Goal: Task Accomplishment & Management: Use online tool/utility

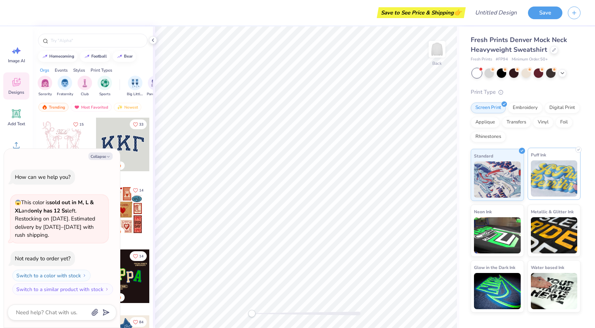
click at [550, 168] on img at bounding box center [554, 178] width 47 height 36
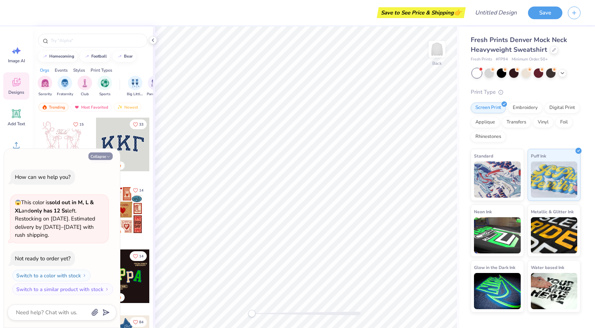
click at [108, 159] on icon "button" at bounding box center [108, 157] width 4 height 4
type textarea "x"
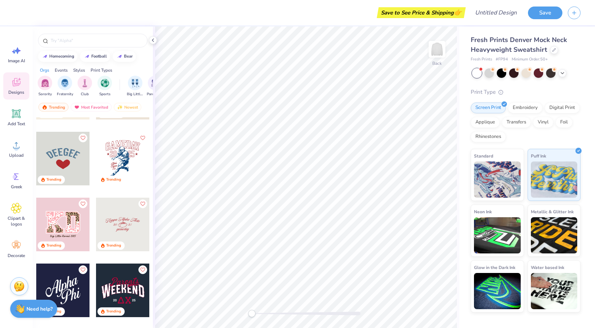
scroll to position [3484, 0]
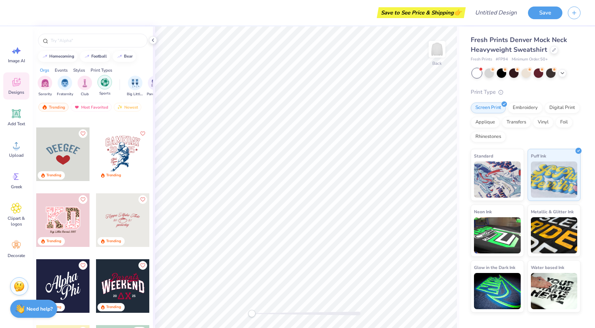
click at [107, 81] on img "filter for Sports" at bounding box center [105, 82] width 8 height 8
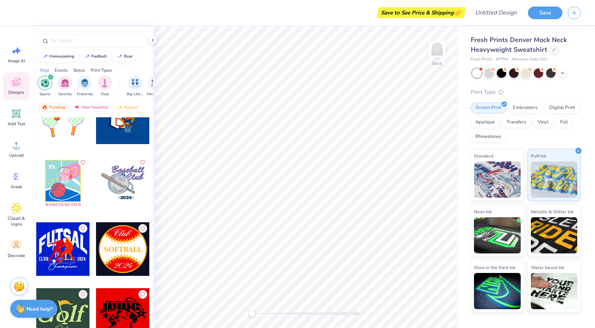
scroll to position [3381, 0]
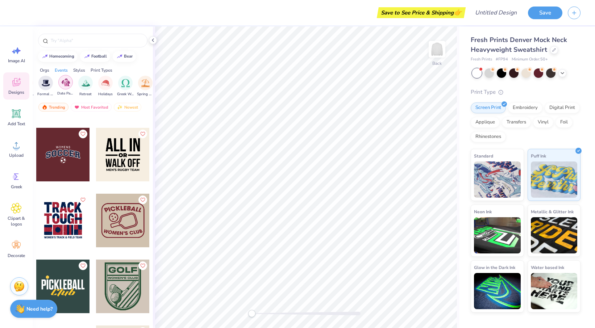
scroll to position [0, 212]
click at [79, 80] on img "filter for Retreat" at bounding box center [82, 82] width 8 height 8
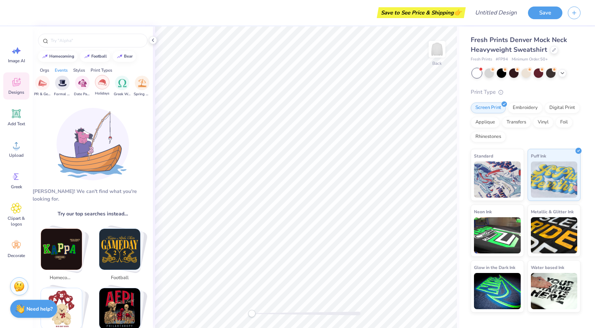
scroll to position [0, 0]
click at [97, 80] on div "filter for Holidays" at bounding box center [102, 82] width 14 height 14
click at [53, 75] on div "filter for Sports" at bounding box center [50, 77] width 7 height 7
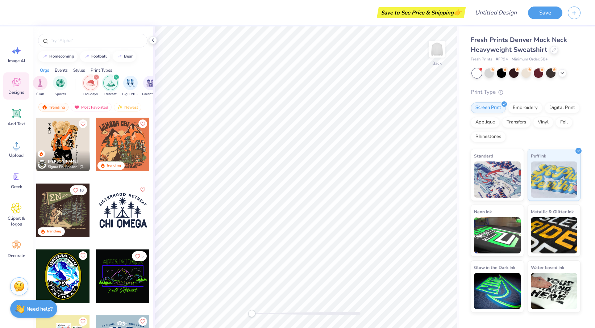
scroll to position [0, 48]
click at [113, 75] on div "filter for Retreat" at bounding box center [112, 77] width 7 height 7
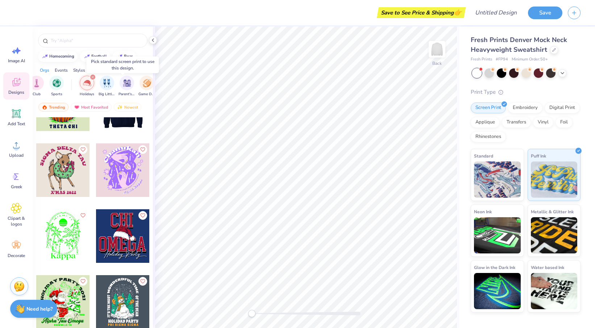
scroll to position [698, 0]
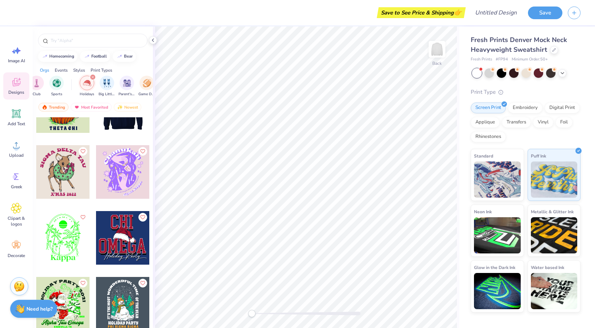
click at [95, 77] on div "filter for Holidays" at bounding box center [92, 77] width 7 height 7
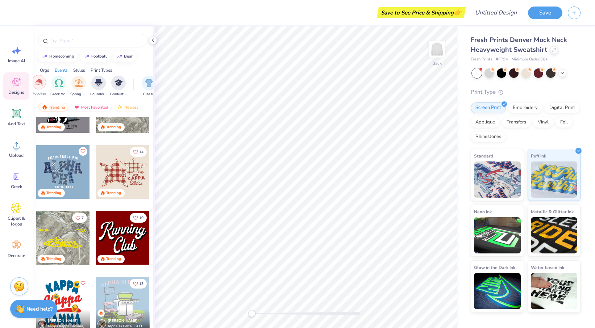
scroll to position [0, 276]
click at [54, 80] on img "filter for Greek Week" at bounding box center [58, 82] width 8 height 8
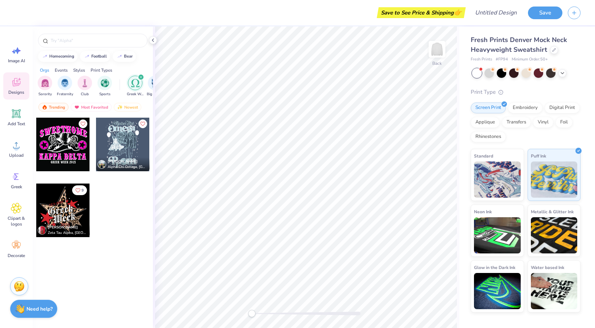
scroll to position [0, 0]
click at [140, 77] on icon "filter for Greek Week" at bounding box center [141, 77] width 2 height 2
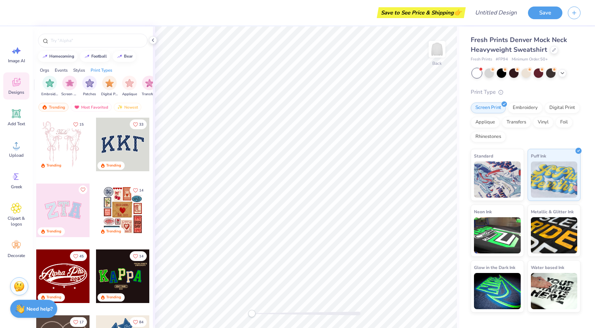
scroll to position [0, 586]
click at [91, 83] on img "filter for Patches" at bounding box center [88, 82] width 8 height 8
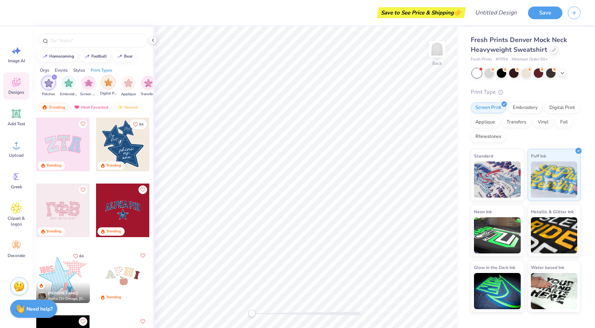
click at [110, 86] on img "filter for Digital Print" at bounding box center [108, 82] width 8 height 8
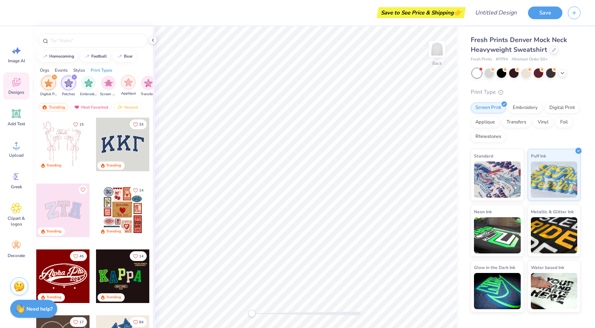
click at [127, 88] on div "filter for Applique" at bounding box center [128, 82] width 14 height 14
click at [141, 84] on div "filter for Transfers" at bounding box center [148, 82] width 14 height 14
click at [22, 150] on div "Upload" at bounding box center [16, 148] width 26 height 27
click at [18, 207] on icon at bounding box center [16, 208] width 4 height 4
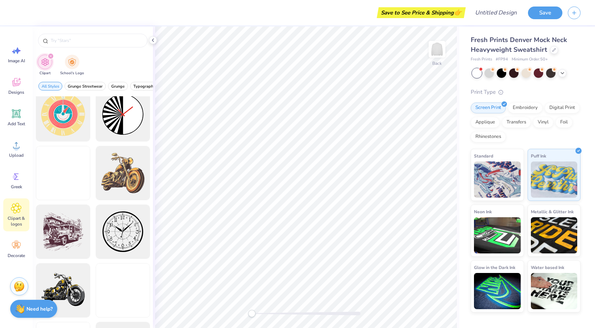
scroll to position [244, 0]
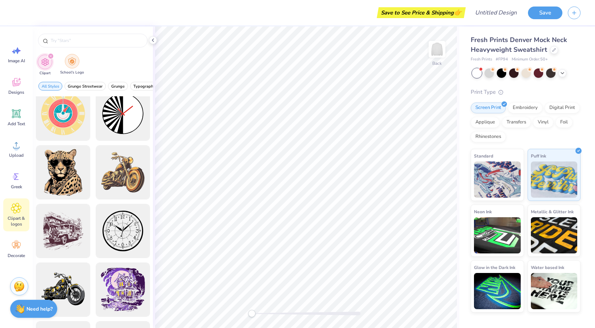
click at [72, 65] on img "filter for School's Logo" at bounding box center [72, 61] width 8 height 8
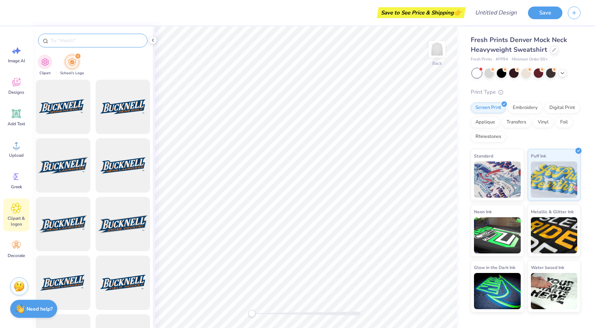
click at [79, 39] on input "text" at bounding box center [96, 40] width 93 height 7
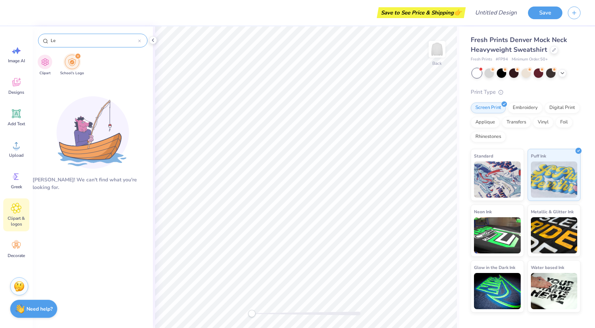
type input "L"
type input "S"
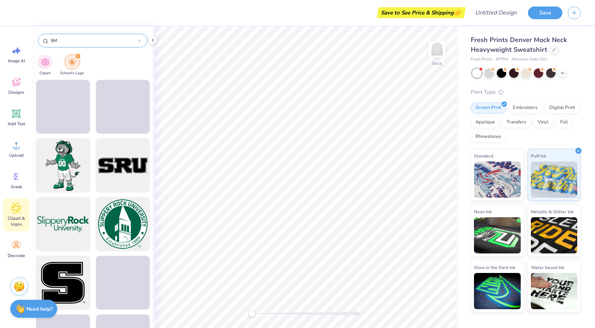
type input "SMU"
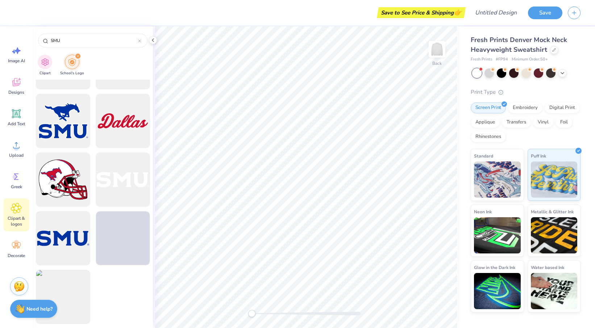
scroll to position [866, 0]
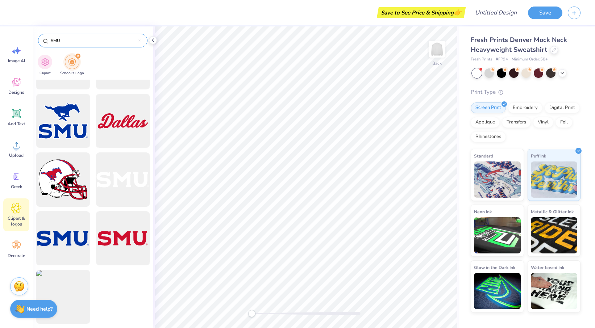
click at [140, 41] on icon at bounding box center [139, 40] width 3 height 3
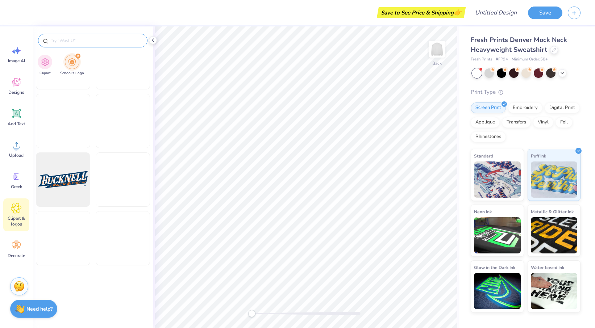
scroll to position [690, 0]
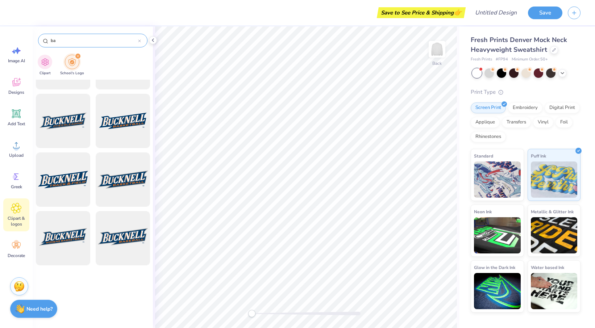
type input "bay"
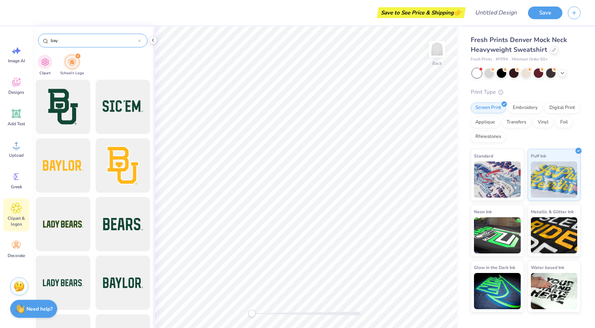
click at [140, 40] on icon at bounding box center [139, 40] width 3 height 3
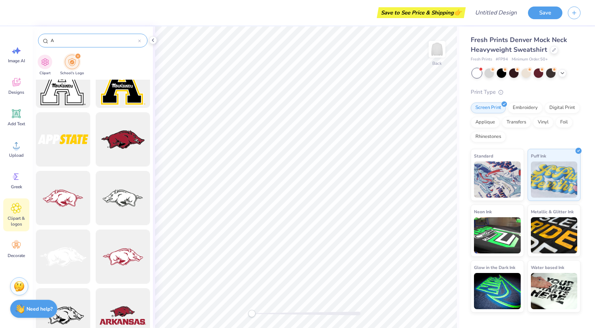
scroll to position [6116, 0]
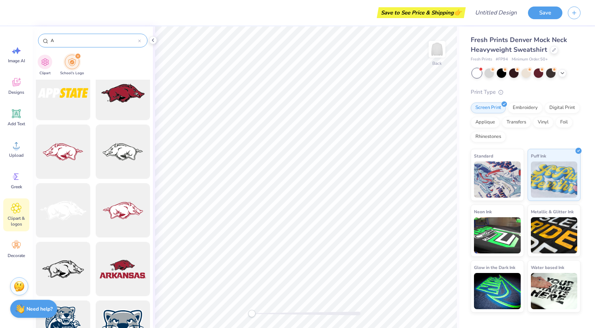
type input "A"
click at [141, 39] on div "A" at bounding box center [92, 41] width 109 height 14
click at [141, 41] on icon at bounding box center [139, 40] width 3 height 3
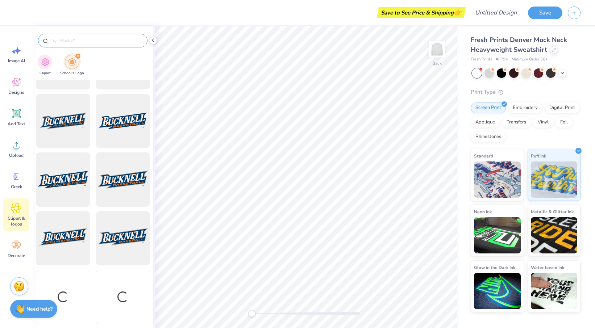
scroll to position [690, 0]
click at [138, 41] on input "text" at bounding box center [96, 40] width 93 height 7
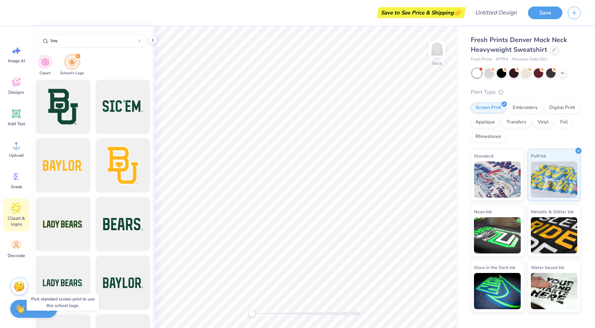
scroll to position [0, 0]
type input "bay"
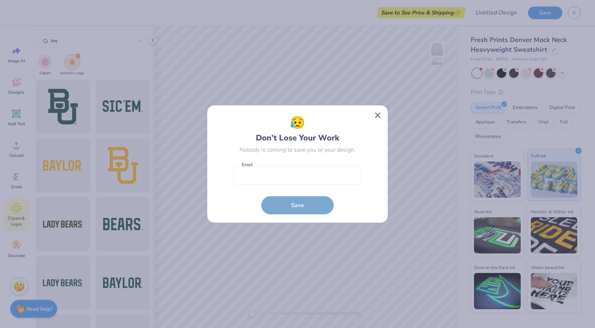
click at [379, 116] on button "Close" at bounding box center [378, 116] width 14 height 14
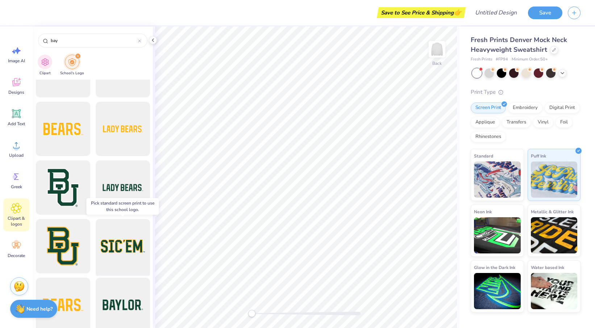
scroll to position [314, 0]
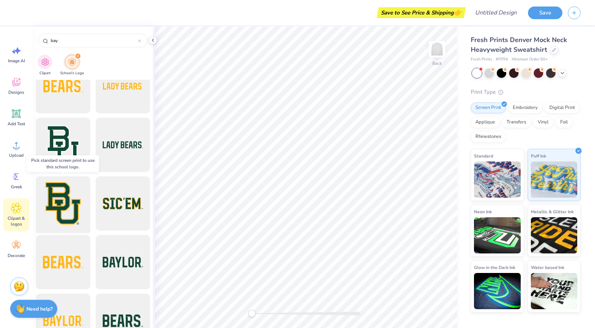
click at [64, 205] on div at bounding box center [63, 204] width 60 height 60
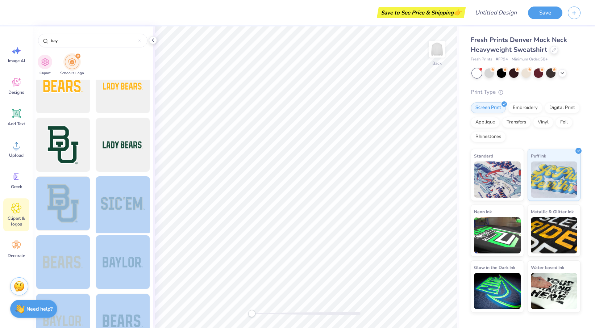
click at [285, 138] on div "Save to See Price & Shipping 👉 Design Title Save Image AI Designs Add Text Uplo…" at bounding box center [297, 164] width 595 height 328
click at [67, 205] on div at bounding box center [63, 204] width 60 height 60
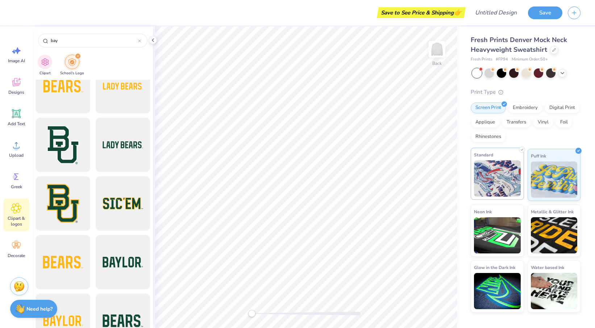
click at [477, 175] on img at bounding box center [497, 178] width 47 height 36
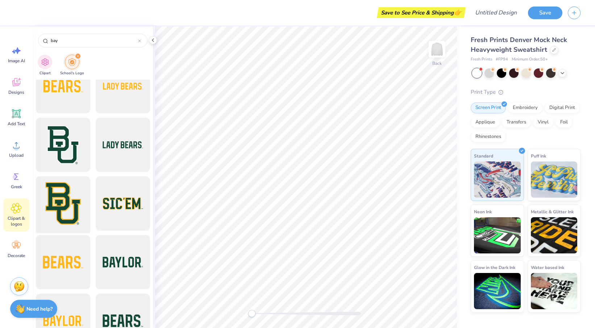
click at [53, 192] on div at bounding box center [63, 204] width 60 height 60
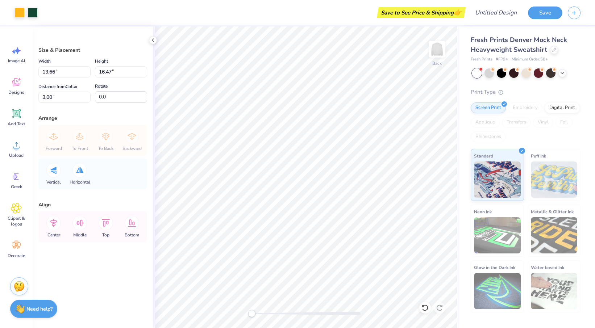
type input "5.61"
type input "6.76"
type input "12.71"
type input "2.74"
type input "3.30"
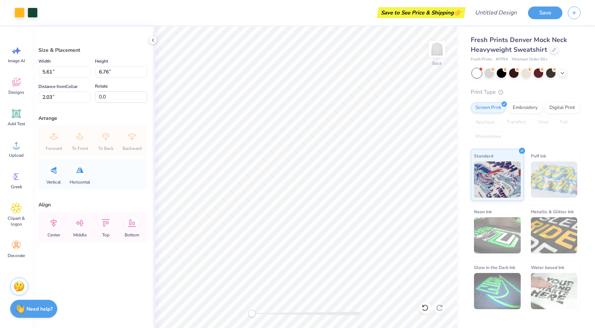
type input "5.49"
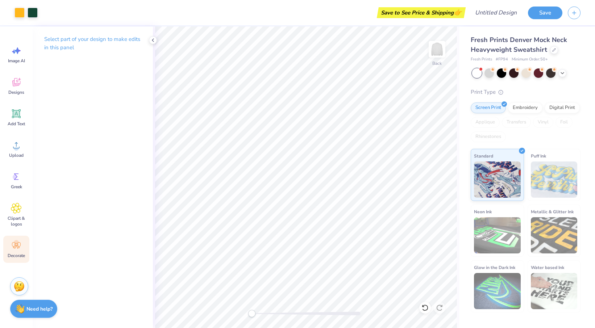
click at [18, 252] on div "Decorate" at bounding box center [16, 249] width 26 height 27
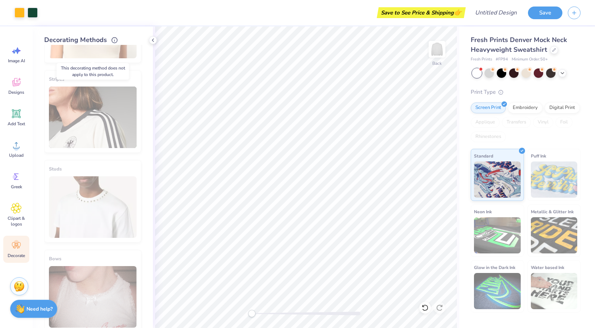
scroll to position [259, 0]
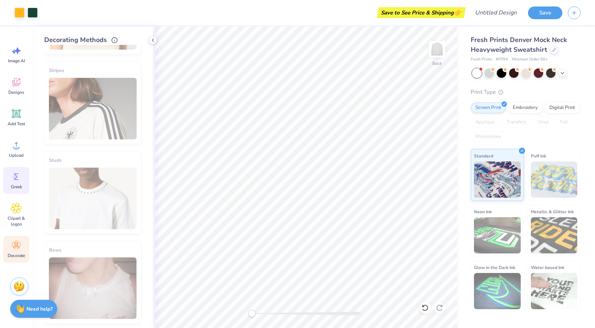
click at [16, 183] on div "Greek" at bounding box center [16, 180] width 26 height 27
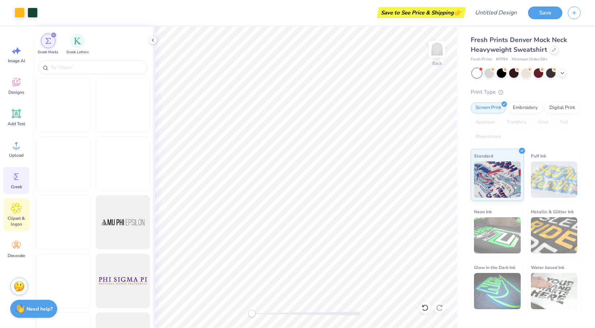
click at [21, 208] on icon at bounding box center [16, 208] width 11 height 11
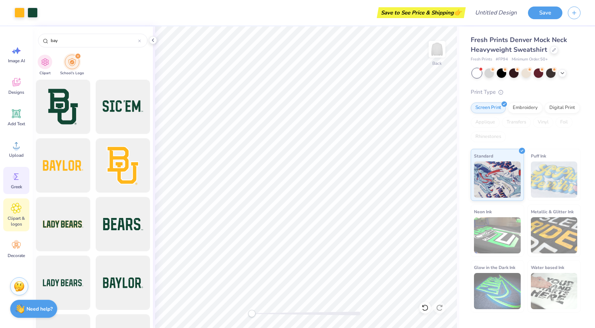
click at [23, 182] on div "Greek" at bounding box center [16, 180] width 26 height 27
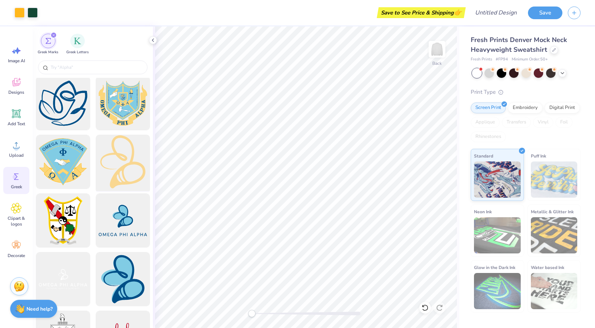
scroll to position [1641, 0]
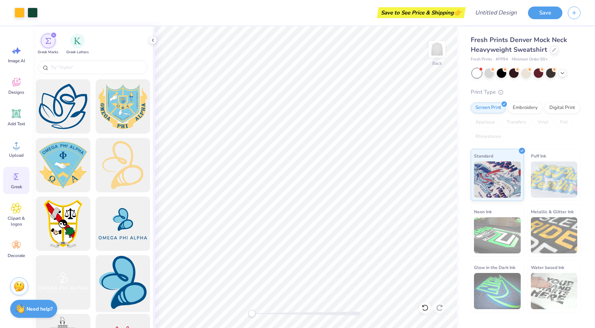
click at [120, 273] on div at bounding box center [123, 283] width 60 height 60
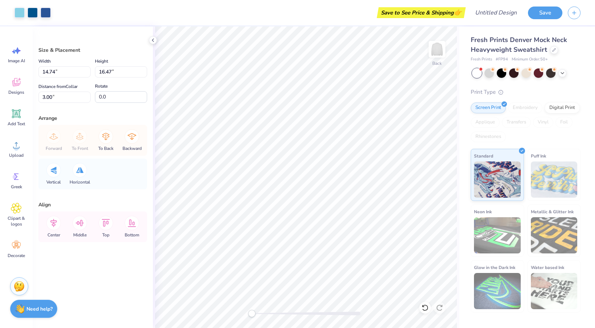
type input "2.74"
type input "3.30"
type input "1.98"
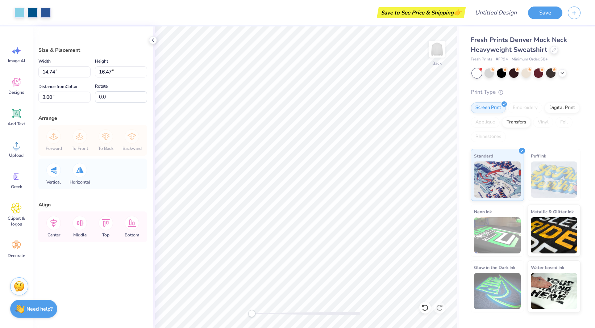
type input "3.48"
type input "3.89"
type input "15.58"
type input "1.41"
type input "1.58"
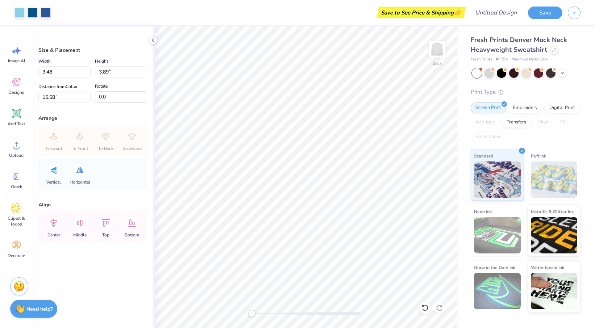
type input "4.31"
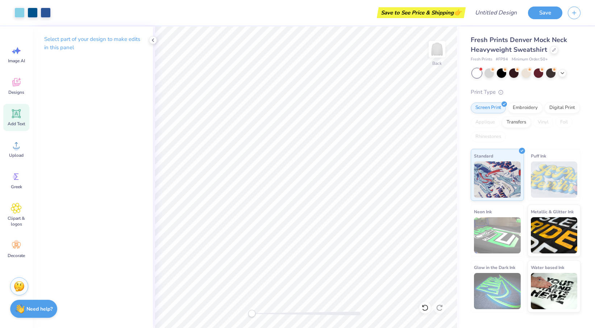
click at [18, 115] on icon at bounding box center [16, 113] width 7 height 7
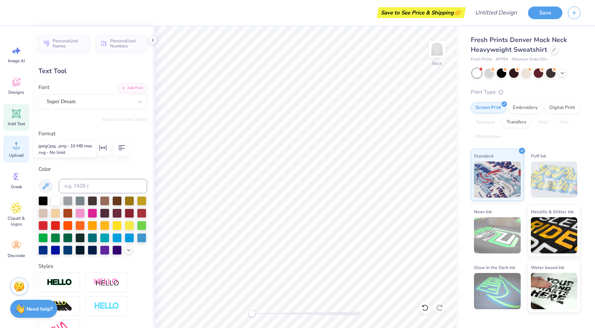
click at [19, 156] on span "Upload" at bounding box center [16, 155] width 14 height 6
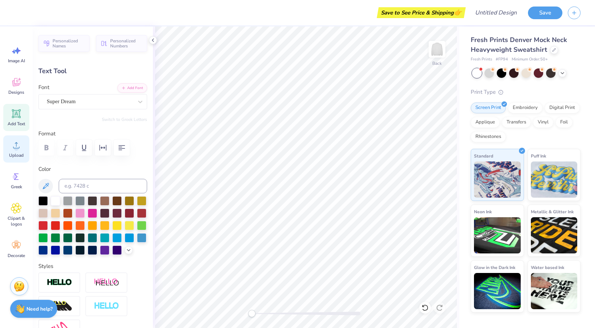
type textarea "r"
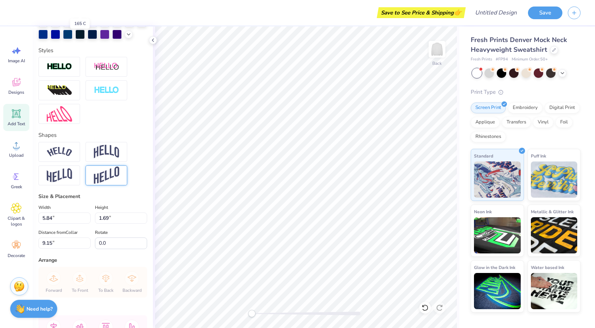
scroll to position [216, 0]
type textarea "REVIVAL GENERATION"
click at [64, 177] on img at bounding box center [59, 175] width 25 height 14
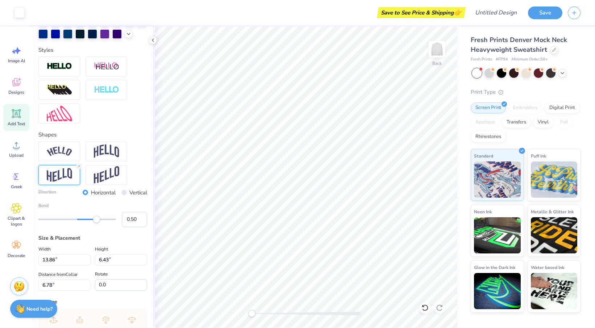
type input "13.86"
type input "6.43"
type input "6.78"
type input "0.38"
drag, startPoint x: 99, startPoint y: 221, endPoint x: 94, endPoint y: 221, distance: 4.7
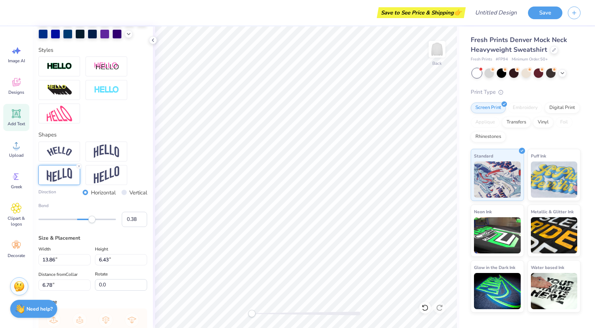
click at [92, 221] on div "Accessibility label" at bounding box center [91, 219] width 7 height 7
type input "5.98"
type input "7.01"
type textarea "REVIVAL GENERATION"
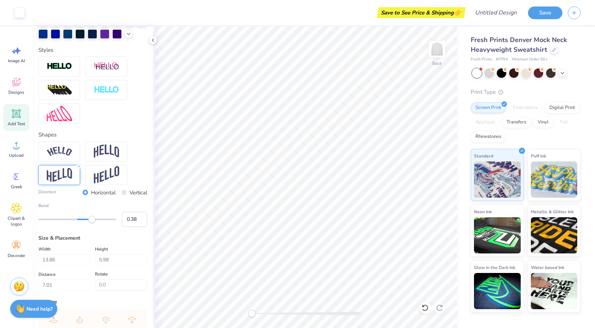
type input "6.32"
type input "6.84"
type textarea "REVIVAL GENERATION"
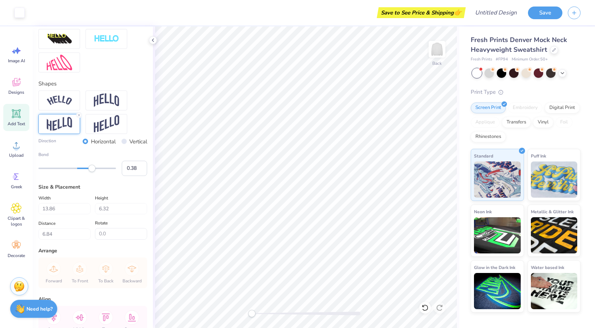
scroll to position [259, 0]
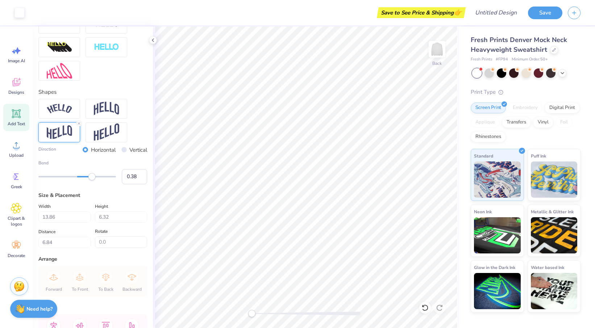
click at [123, 150] on input "Vertical" at bounding box center [123, 149] width 5 height 5
radio input "true"
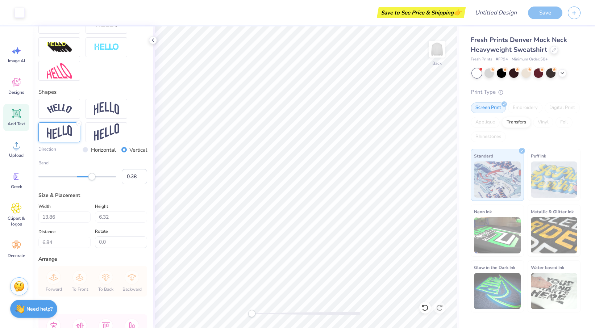
click at [123, 150] on input "Vertical" at bounding box center [123, 149] width 5 height 5
click at [86, 148] on input "Horizontal" at bounding box center [85, 149] width 5 height 5
radio input "true"
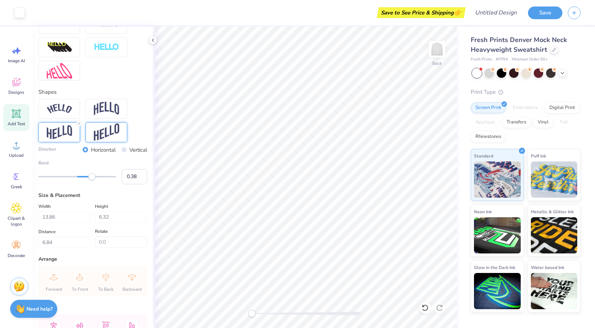
click at [103, 133] on img at bounding box center [106, 133] width 25 height 18
click at [112, 113] on img at bounding box center [106, 109] width 25 height 14
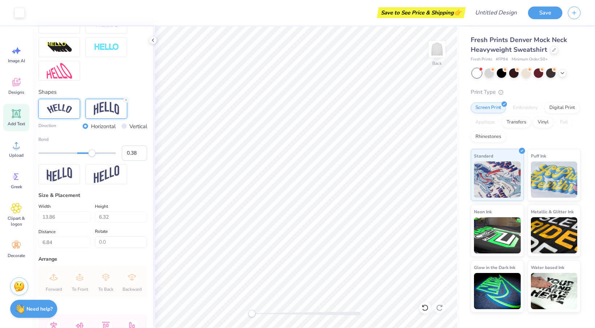
click at [60, 106] on img at bounding box center [59, 109] width 25 height 10
click at [103, 106] on img at bounding box center [106, 109] width 25 height 14
click at [71, 112] on img at bounding box center [59, 109] width 25 height 10
click at [123, 104] on div at bounding box center [106, 109] width 42 height 20
click at [71, 175] on img at bounding box center [59, 174] width 25 height 14
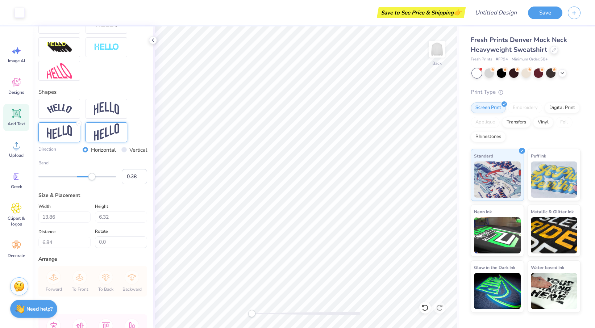
click at [119, 129] on img at bounding box center [106, 133] width 25 height 18
type input "13.43"
type input "7.39"
type input "1.73"
type textarea "REVIVAL GENERATION"
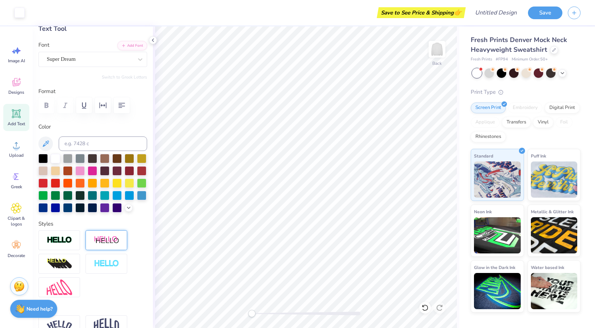
scroll to position [37, 0]
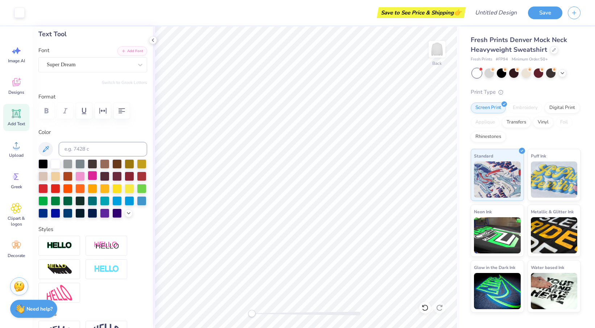
click at [92, 179] on div at bounding box center [92, 175] width 9 height 9
click at [128, 201] on div at bounding box center [129, 200] width 9 height 9
click at [153, 203] on div "Back" at bounding box center [306, 177] width 306 height 302
click at [144, 203] on div at bounding box center [141, 200] width 9 height 9
click at [116, 216] on div at bounding box center [116, 212] width 9 height 9
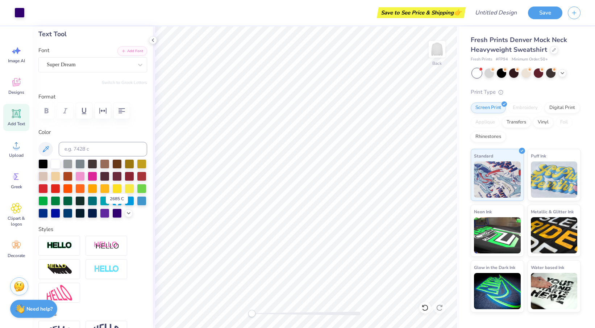
click at [134, 216] on div at bounding box center [92, 188] width 109 height 59
click at [133, 216] on div at bounding box center [92, 188] width 109 height 59
click at [129, 215] on icon at bounding box center [129, 213] width 6 height 6
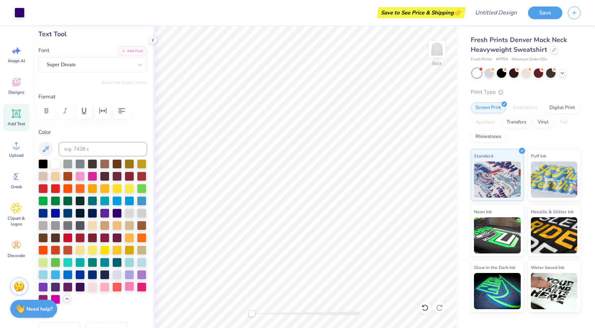
click at [127, 288] on div at bounding box center [129, 286] width 9 height 9
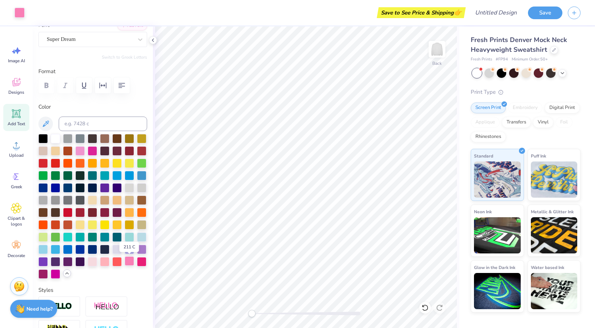
scroll to position [63, 0]
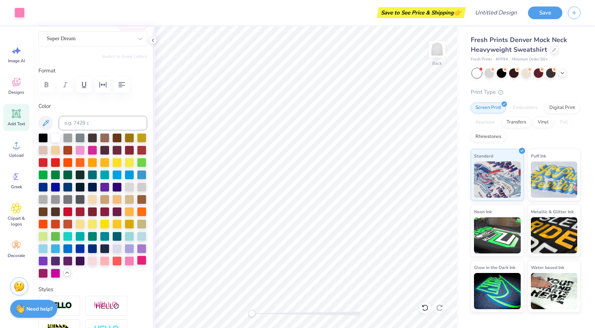
click at [141, 264] on div at bounding box center [141, 260] width 9 height 9
click at [53, 277] on div at bounding box center [55, 272] width 9 height 9
click at [68, 259] on div at bounding box center [67, 260] width 9 height 9
click at [83, 213] on div at bounding box center [79, 210] width 9 height 9
click at [92, 212] on div at bounding box center [92, 210] width 9 height 9
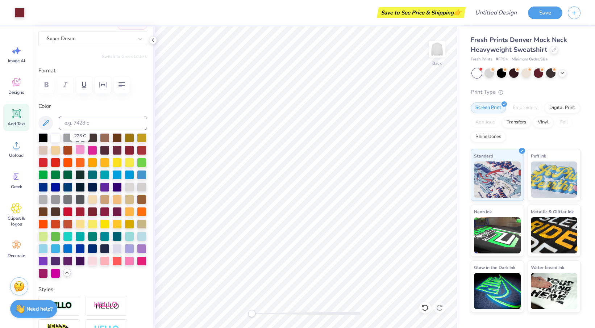
click at [79, 150] on div at bounding box center [79, 149] width 9 height 9
click at [93, 149] on div at bounding box center [92, 149] width 9 height 9
click at [118, 136] on div at bounding box center [116, 137] width 9 height 9
click at [56, 176] on div at bounding box center [55, 174] width 9 height 9
click at [72, 176] on div at bounding box center [67, 174] width 9 height 9
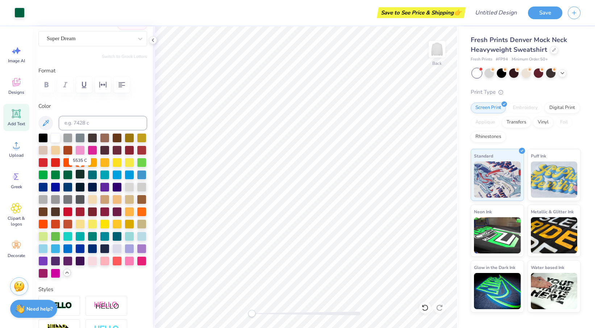
click at [81, 174] on div at bounding box center [79, 174] width 9 height 9
click at [93, 224] on div at bounding box center [92, 223] width 9 height 9
click at [115, 237] on div at bounding box center [116, 235] width 9 height 9
click at [106, 234] on div at bounding box center [104, 235] width 9 height 9
click at [94, 235] on div at bounding box center [92, 235] width 9 height 9
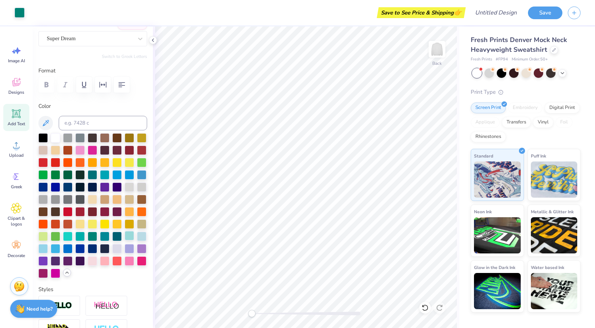
click at [131, 238] on div at bounding box center [129, 235] width 9 height 9
click at [139, 238] on div at bounding box center [141, 235] width 9 height 9
click at [81, 236] on div at bounding box center [79, 235] width 9 height 9
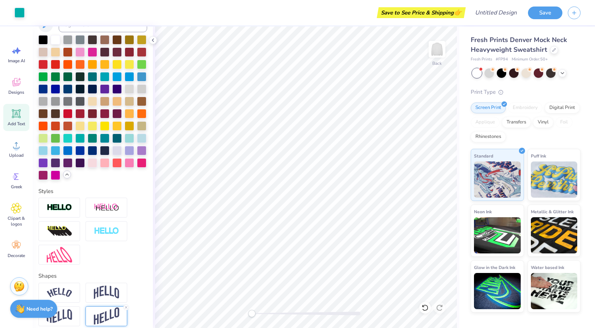
scroll to position [161, 0]
click at [141, 76] on div at bounding box center [141, 76] width 9 height 9
click at [129, 76] on div at bounding box center [129, 76] width 9 height 9
click at [56, 89] on div at bounding box center [55, 88] width 9 height 9
click at [41, 90] on div at bounding box center [42, 88] width 9 height 9
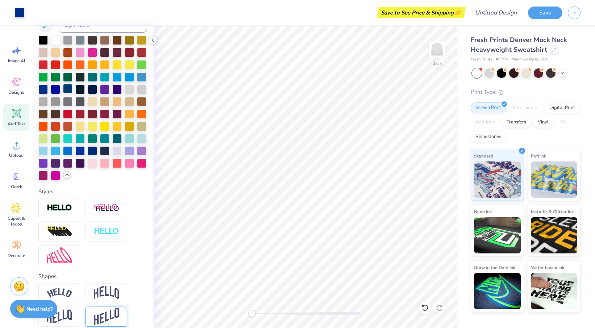
click at [64, 88] on div at bounding box center [67, 88] width 9 height 9
click at [46, 88] on div at bounding box center [42, 88] width 9 height 9
click at [65, 89] on div at bounding box center [67, 88] width 9 height 9
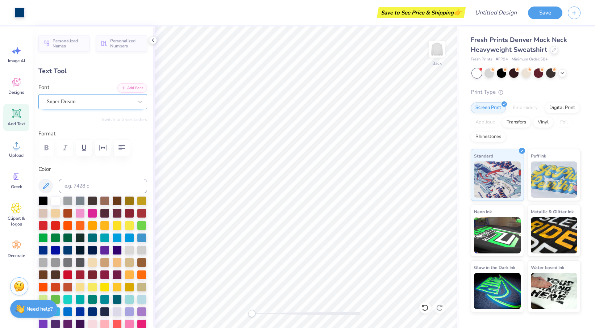
scroll to position [0, 0]
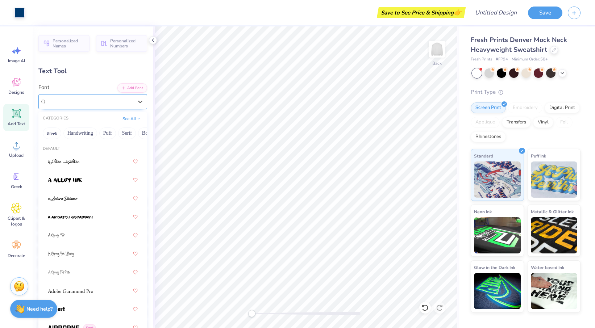
click at [99, 102] on div "Super Dream" at bounding box center [90, 101] width 88 height 11
click at [109, 135] on button "Puff" at bounding box center [107, 133] width 17 height 12
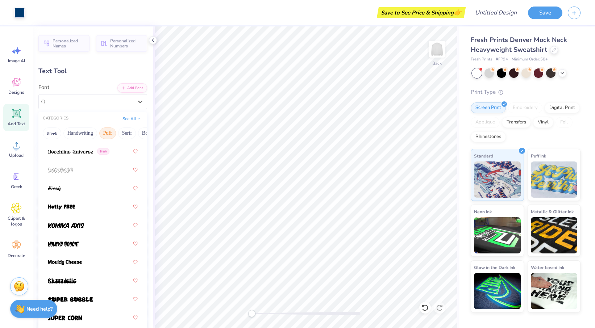
scroll to position [66, 0]
click at [77, 205] on div at bounding box center [93, 206] width 90 height 13
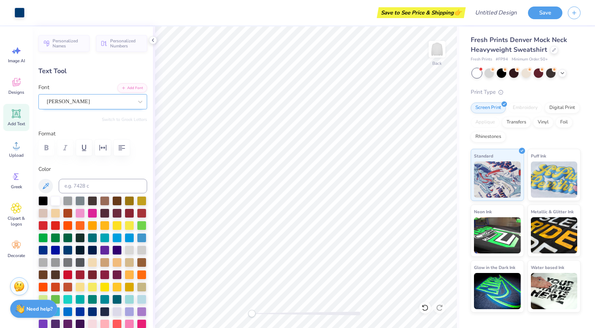
click at [78, 106] on div "Holly FREE" at bounding box center [90, 101] width 88 height 11
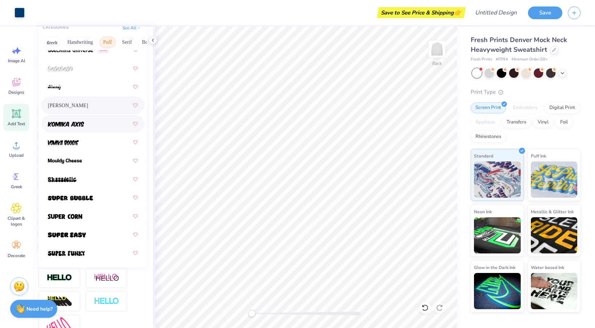
scroll to position [93, 0]
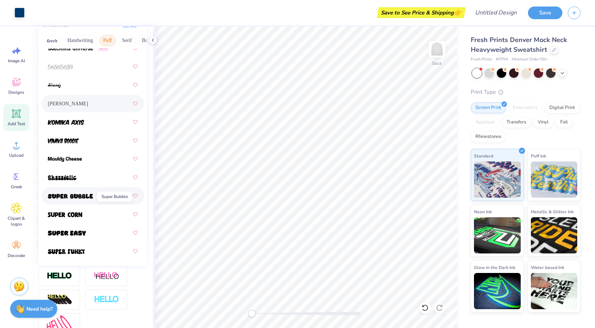
click at [79, 198] on img at bounding box center [70, 196] width 45 height 5
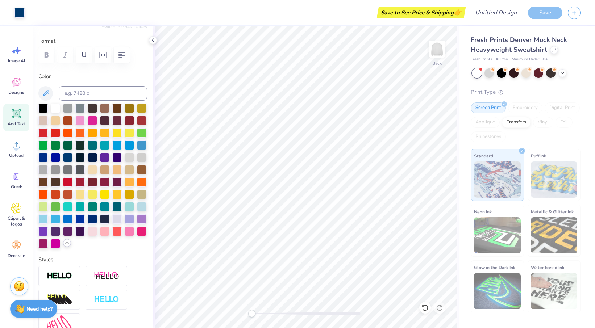
type input "16.27"
type input "7.83"
type input "1.51"
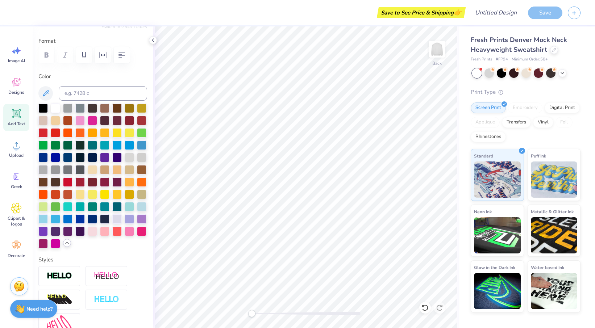
type input "13.00"
type input "6.26"
type input "1.52"
type textarea "REVIVAL GENERATION"
click at [531, 174] on img at bounding box center [554, 178] width 47 height 36
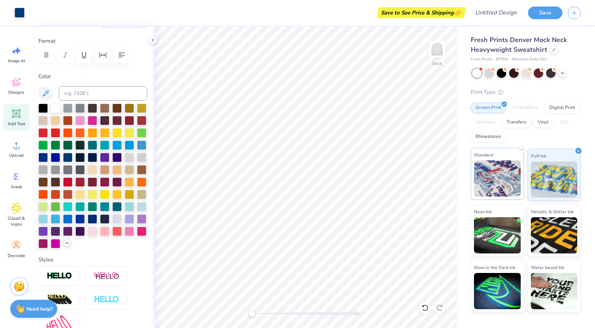
click at [506, 175] on img at bounding box center [497, 178] width 47 height 36
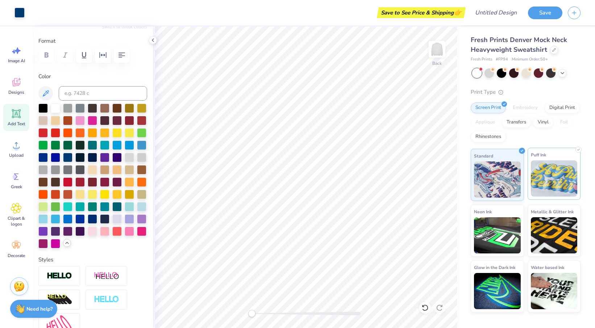
click at [541, 181] on img at bounding box center [554, 178] width 47 height 36
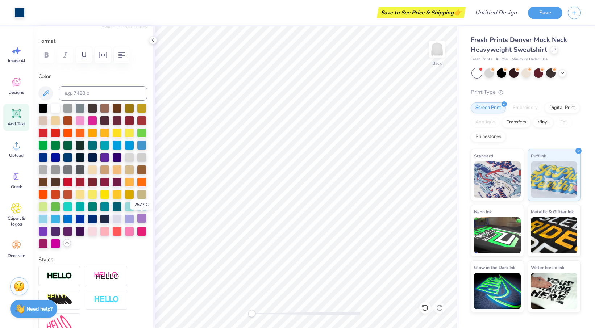
click at [141, 220] on div at bounding box center [141, 218] width 9 height 9
click at [127, 218] on div at bounding box center [129, 218] width 9 height 9
click at [129, 230] on div at bounding box center [129, 230] width 9 height 9
click at [141, 233] on div at bounding box center [141, 230] width 9 height 9
click at [142, 209] on div at bounding box center [141, 205] width 9 height 9
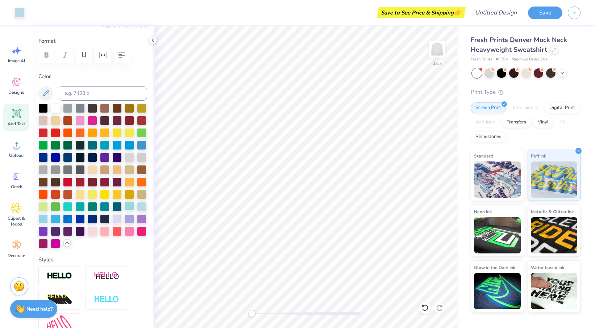
click at [128, 209] on div at bounding box center [129, 205] width 9 height 9
click at [139, 208] on div at bounding box center [141, 205] width 9 height 9
click at [129, 207] on div at bounding box center [129, 205] width 9 height 9
click at [68, 204] on div at bounding box center [67, 205] width 9 height 9
click at [53, 208] on div at bounding box center [55, 205] width 9 height 9
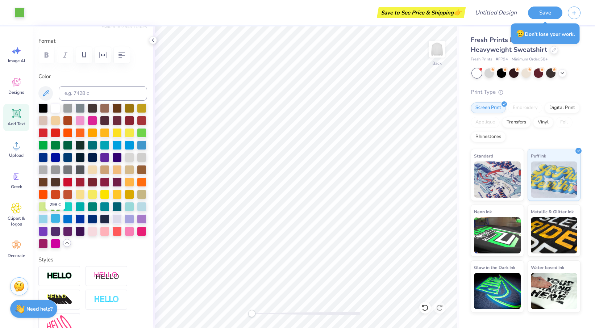
click at [55, 217] on div at bounding box center [55, 218] width 9 height 9
click at [42, 207] on div at bounding box center [42, 205] width 9 height 9
click at [41, 215] on div at bounding box center [42, 218] width 9 height 9
click at [67, 205] on div at bounding box center [67, 205] width 9 height 9
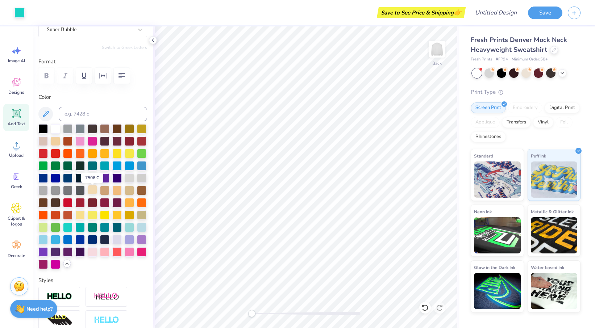
scroll to position [70, 0]
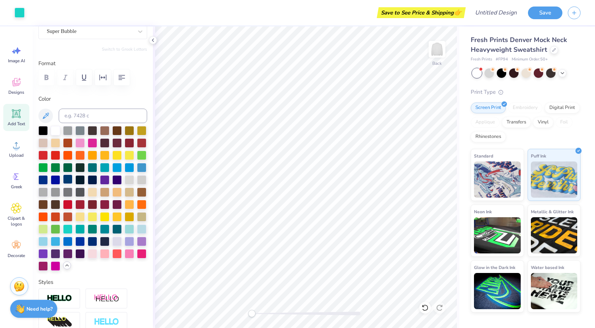
click at [70, 180] on div at bounding box center [67, 179] width 9 height 9
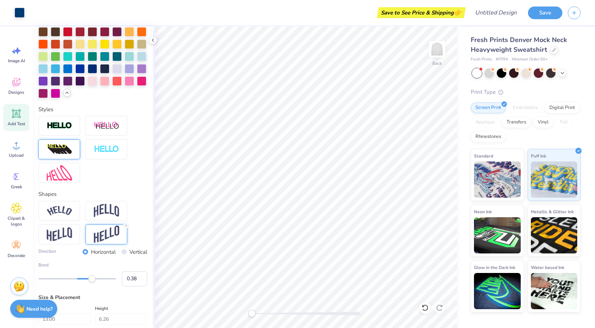
scroll to position [246, 0]
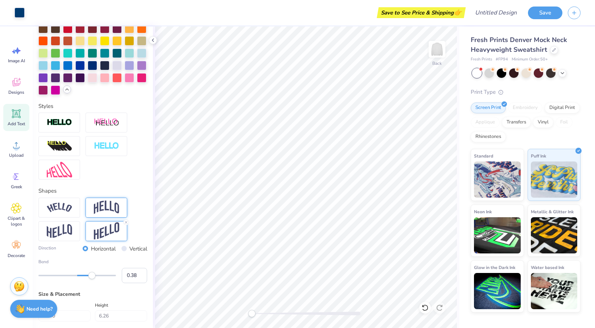
click at [97, 208] on img at bounding box center [106, 208] width 25 height 14
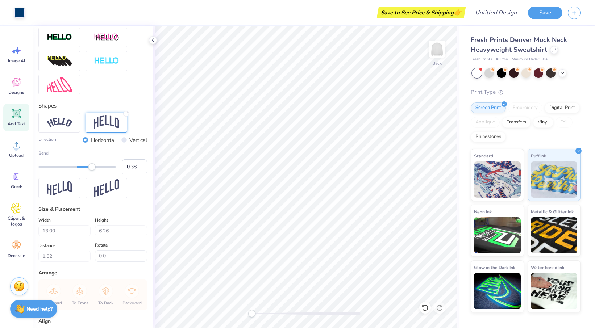
scroll to position [399, 0]
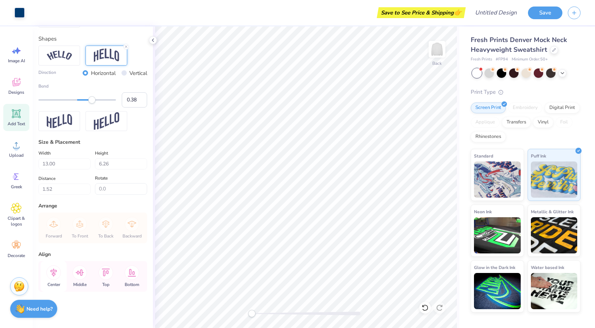
click at [55, 272] on icon at bounding box center [53, 272] width 14 height 14
type input "5.54"
type input "1.87"
type textarea "REVIVAL GENERATION"
click at [82, 273] on icon at bounding box center [80, 272] width 8 height 7
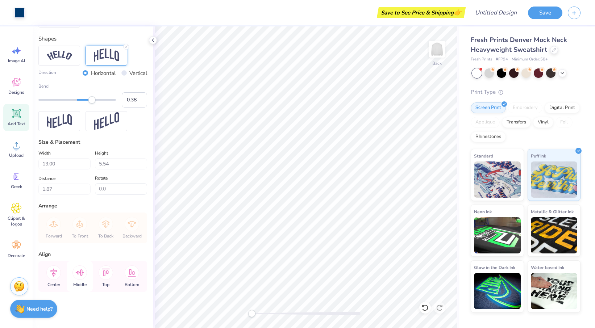
click at [77, 273] on icon at bounding box center [80, 272] width 8 height 7
click at [107, 271] on icon at bounding box center [106, 273] width 8 height 8
click at [55, 275] on icon at bounding box center [53, 273] width 7 height 8
type input "5.55"
type input "1.91"
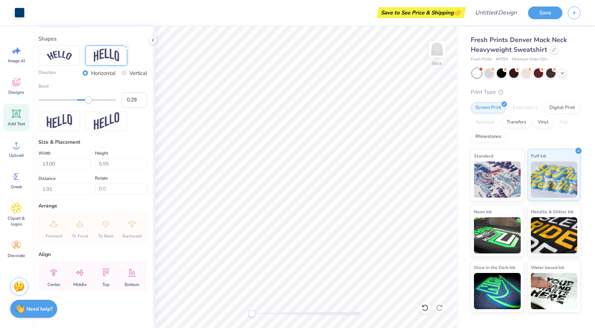
type input "0.28"
click at [88, 101] on div "Accessibility label" at bounding box center [88, 99] width 7 height 7
type input "-0.14"
drag, startPoint x: 88, startPoint y: 101, endPoint x: 72, endPoint y: 101, distance: 16.3
click at [72, 101] on div "Accessibility label" at bounding box center [72, 99] width 7 height 7
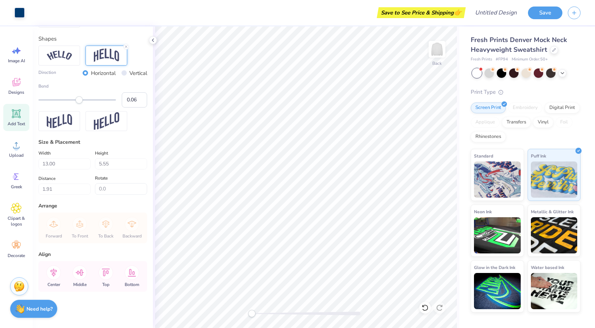
type input "0.07"
drag, startPoint x: 72, startPoint y: 101, endPoint x: 80, endPoint y: 101, distance: 8.0
click at [80, 101] on div "Accessibility label" at bounding box center [78, 99] width 7 height 7
type input "0.17"
drag, startPoint x: 80, startPoint y: 101, endPoint x: 84, endPoint y: 101, distance: 4.0
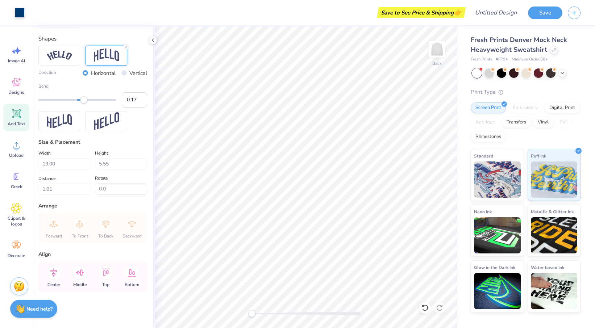
click at [84, 101] on div "Accessibility label" at bounding box center [83, 99] width 7 height 7
type input "0.30"
drag, startPoint x: 84, startPoint y: 101, endPoint x: 89, endPoint y: 101, distance: 5.1
click at [89, 101] on div "Accessibility label" at bounding box center [88, 99] width 7 height 7
type input "0.22"
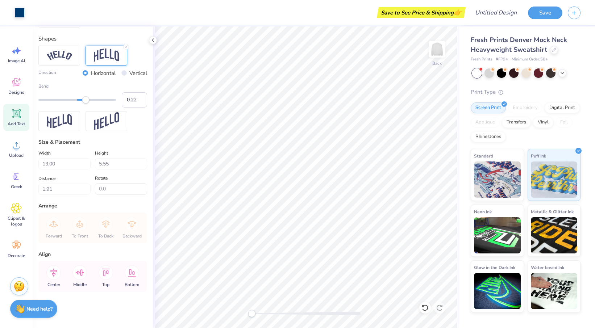
click at [86, 101] on div "Accessibility label" at bounding box center [85, 99] width 7 height 7
click at [107, 118] on img at bounding box center [106, 121] width 25 height 18
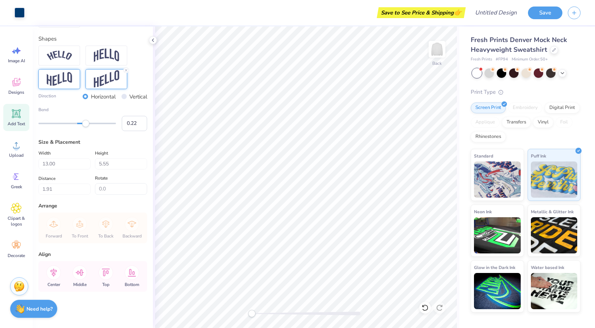
click at [61, 77] on img at bounding box center [59, 79] width 25 height 14
click at [104, 60] on img at bounding box center [106, 56] width 25 height 14
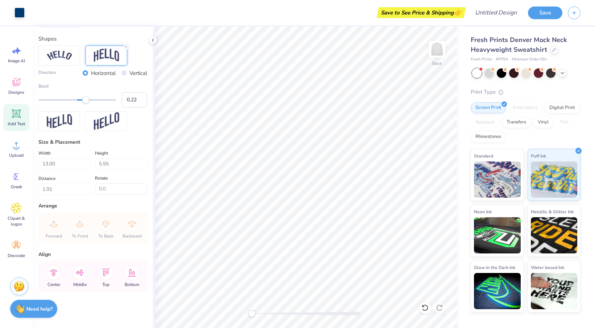
click at [404, 0] on div "Save to See Price & Shipping 👉" at bounding box center [247, 12] width 434 height 25
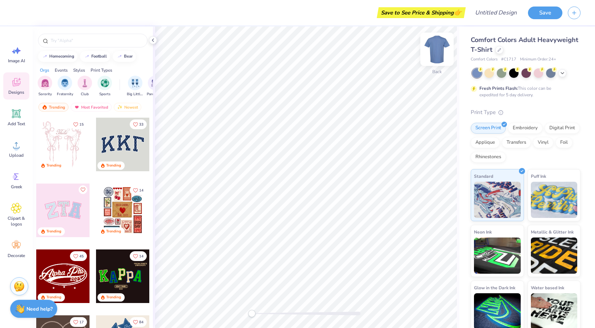
click at [435, 54] on img at bounding box center [436, 49] width 29 height 29
click at [576, 14] on icon "button" at bounding box center [574, 12] width 6 height 6
click at [578, 17] on div at bounding box center [574, 13] width 13 height 13
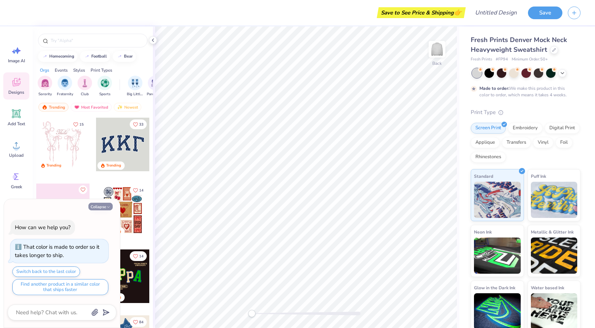
click at [109, 206] on icon "button" at bounding box center [108, 207] width 4 height 4
type textarea "x"
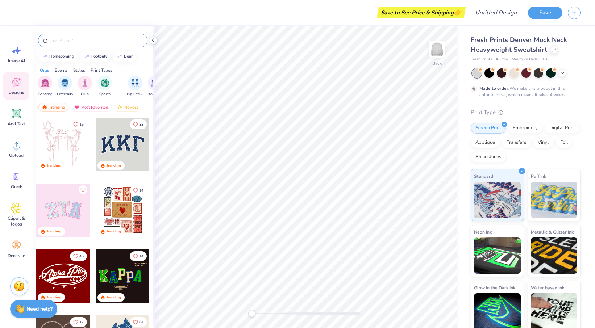
click at [61, 43] on input "text" at bounding box center [96, 40] width 93 height 7
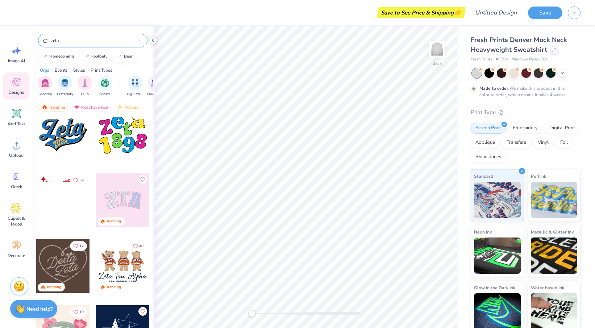
scroll to position [604, 0]
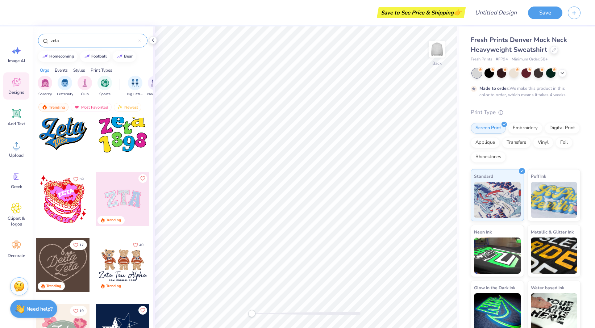
type input "zeta t"
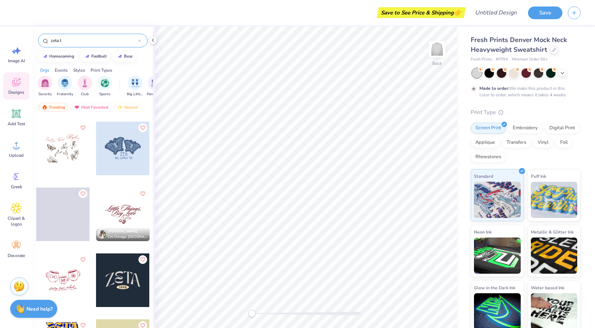
scroll to position [4853, 0]
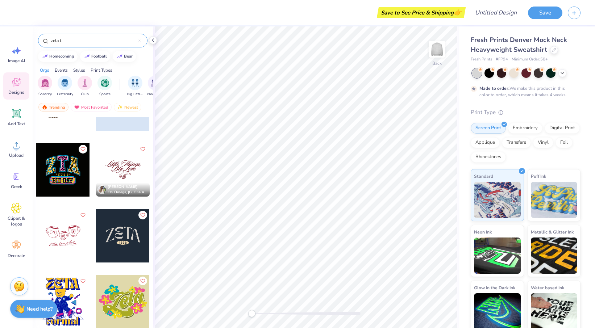
click at [140, 41] on icon at bounding box center [139, 40] width 3 height 3
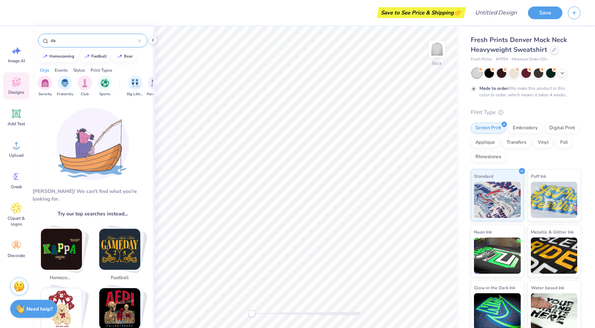
type input "d"
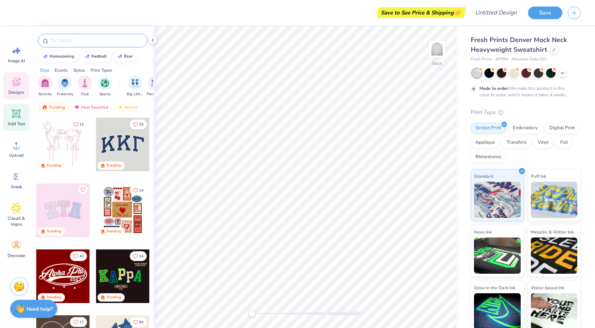
click at [10, 113] on div "Add Text" at bounding box center [16, 117] width 26 height 27
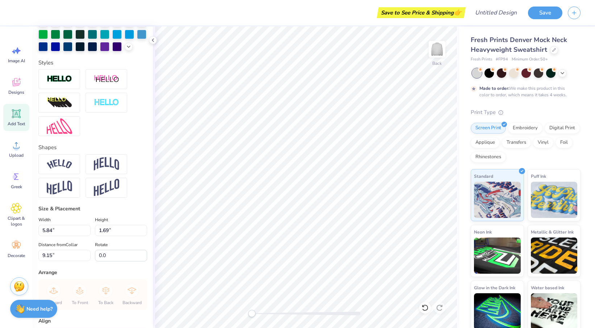
scroll to position [204, 0]
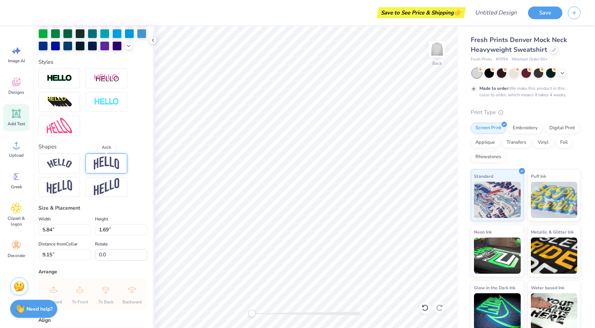
click at [108, 159] on img at bounding box center [106, 163] width 25 height 14
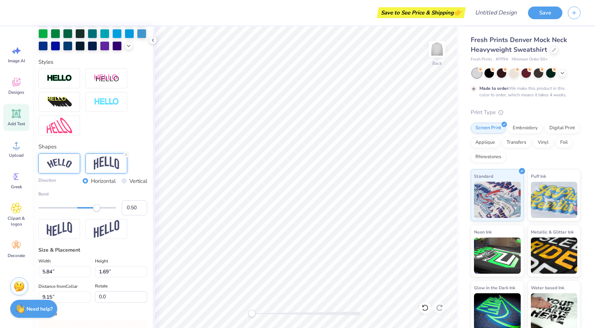
click at [56, 168] on div at bounding box center [59, 164] width 42 height 20
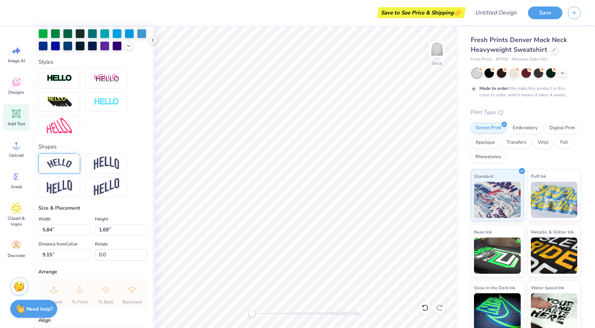
click at [57, 168] on div at bounding box center [59, 164] width 42 height 20
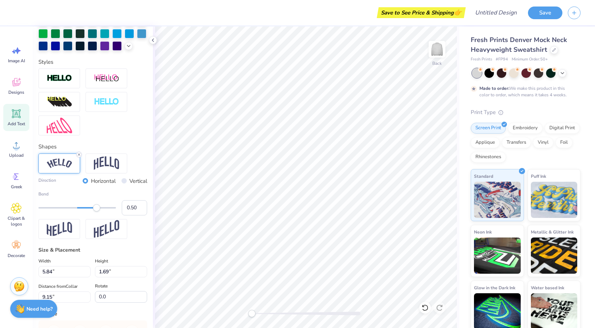
click at [78, 154] on icon at bounding box center [79, 154] width 4 height 4
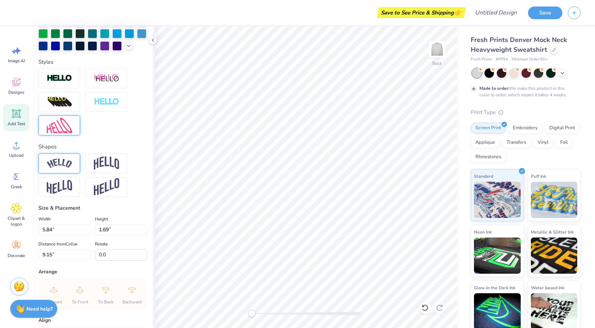
click at [66, 117] on div at bounding box center [59, 126] width 42 height 20
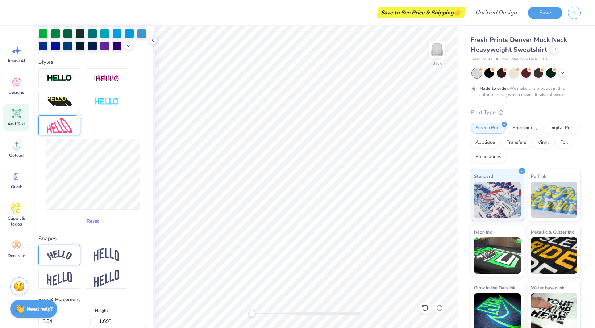
click at [78, 116] on icon at bounding box center [79, 116] width 4 height 4
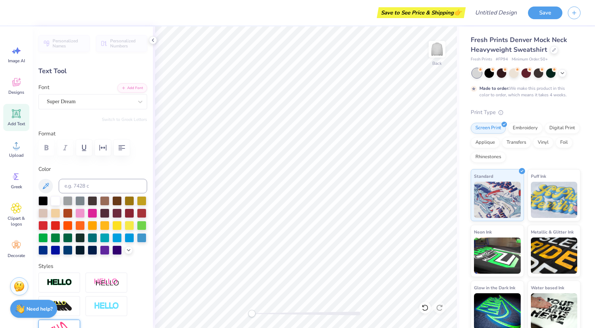
scroll to position [0, 0]
click at [148, 40] on div "Personalized Names Personalized Numbers Text Tool Add Font Font Super Dream Swi…" at bounding box center [93, 177] width 120 height 302
